Goal: Contribute content

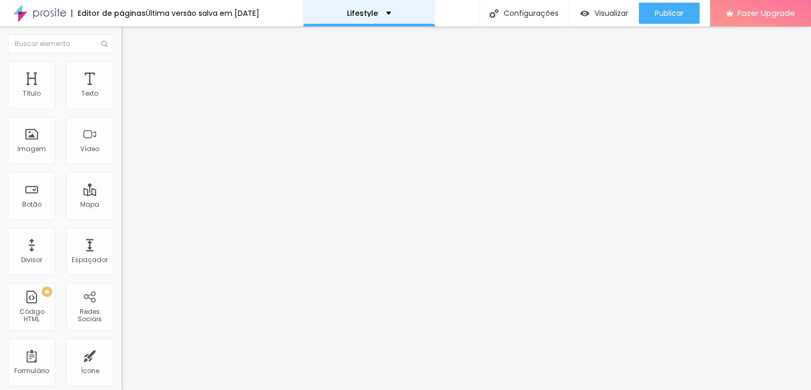
click at [378, 12] on p "Lifestyle" at bounding box center [362, 13] width 31 height 7
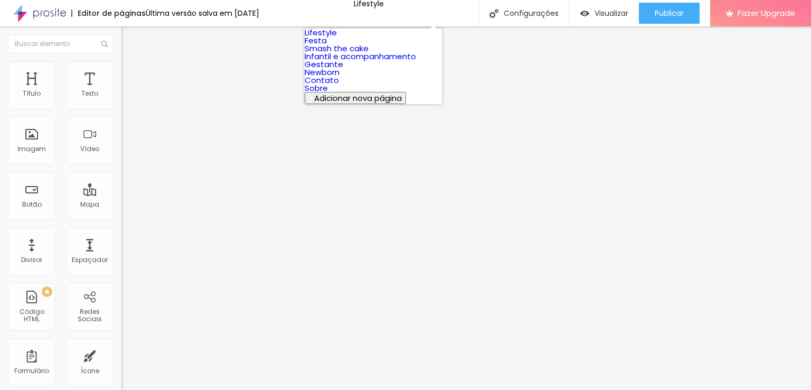
click at [341, 62] on link "Infantil e acompanhamento" at bounding box center [360, 56] width 111 height 11
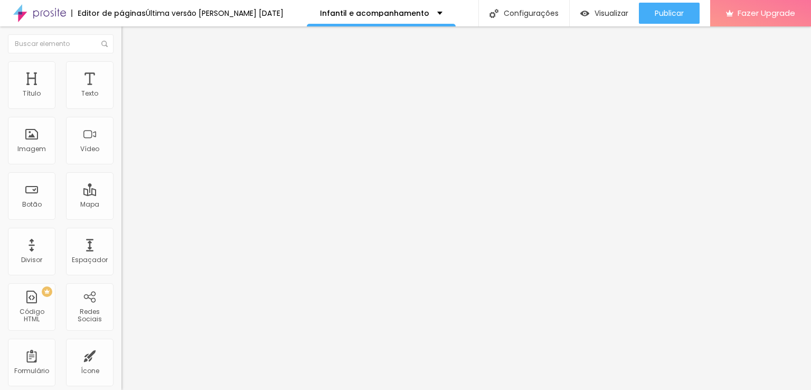
click at [121, 91] on span "Trocar imagem" at bounding box center [150, 86] width 58 height 9
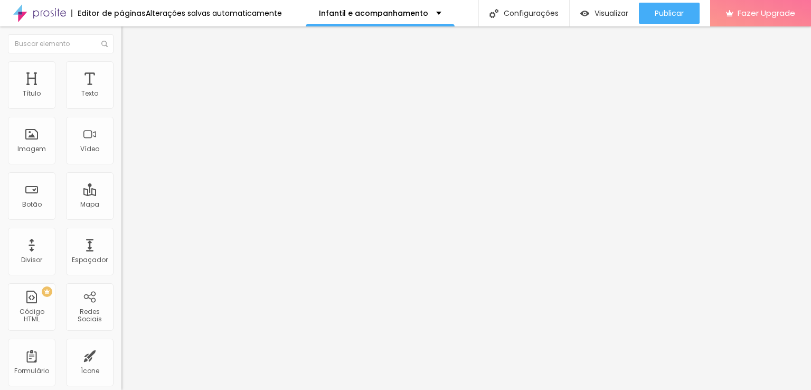
click at [121, 91] on span "Trocar imagem" at bounding box center [150, 86] width 58 height 9
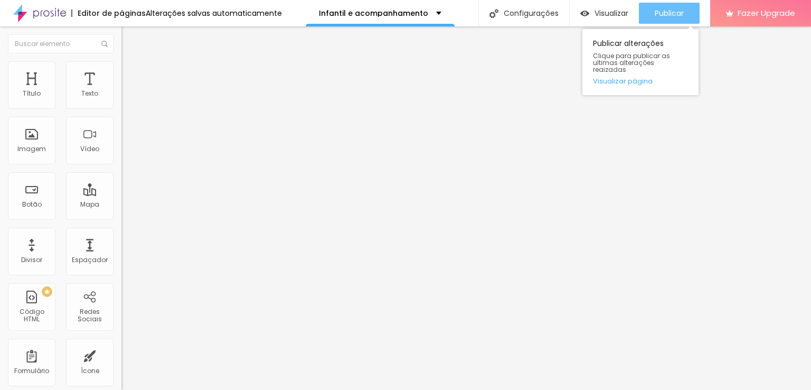
click at [659, 9] on span "Publicar" at bounding box center [669, 13] width 29 height 8
